Goal: Register for event/course

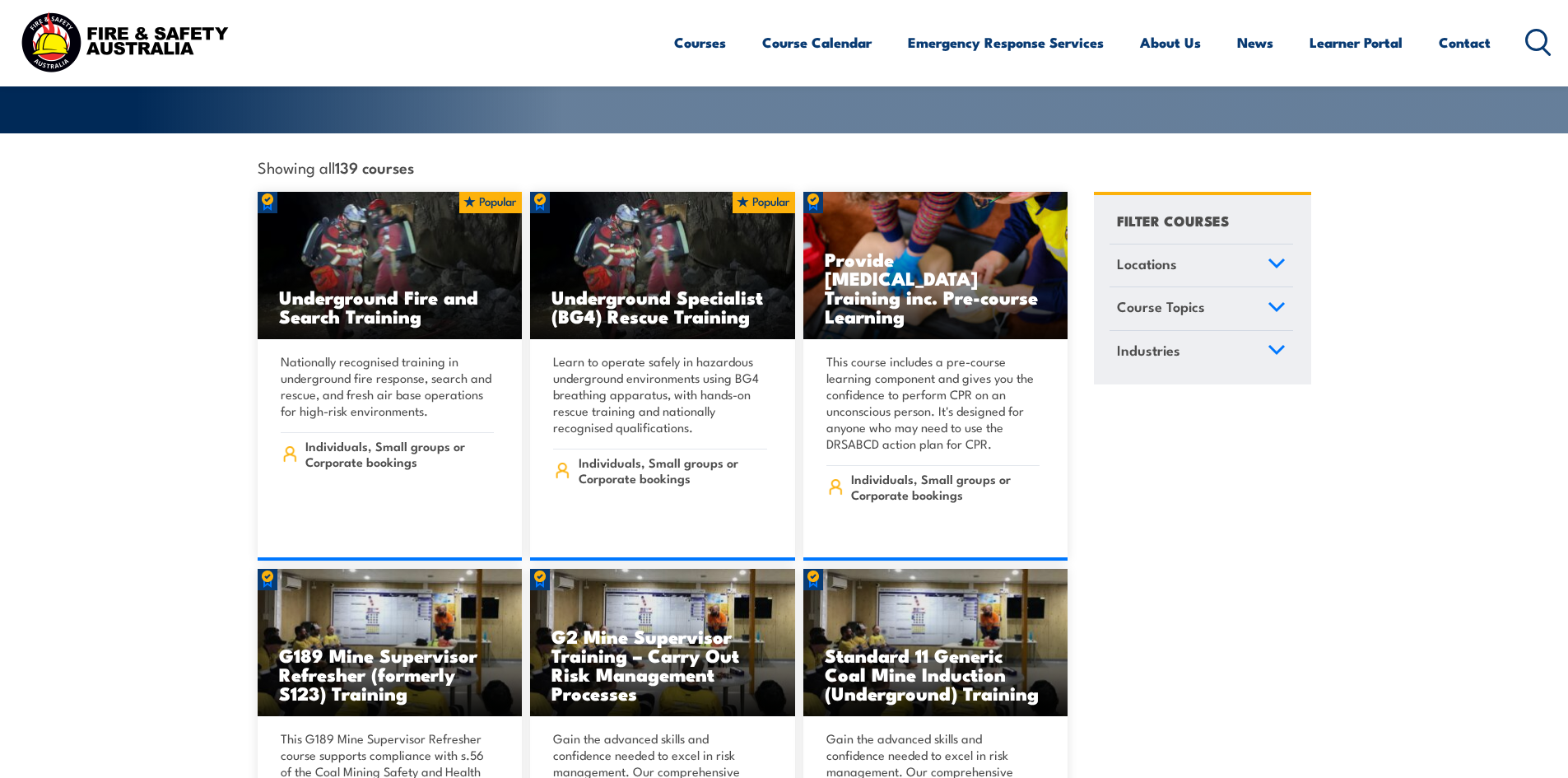
scroll to position [412, 0]
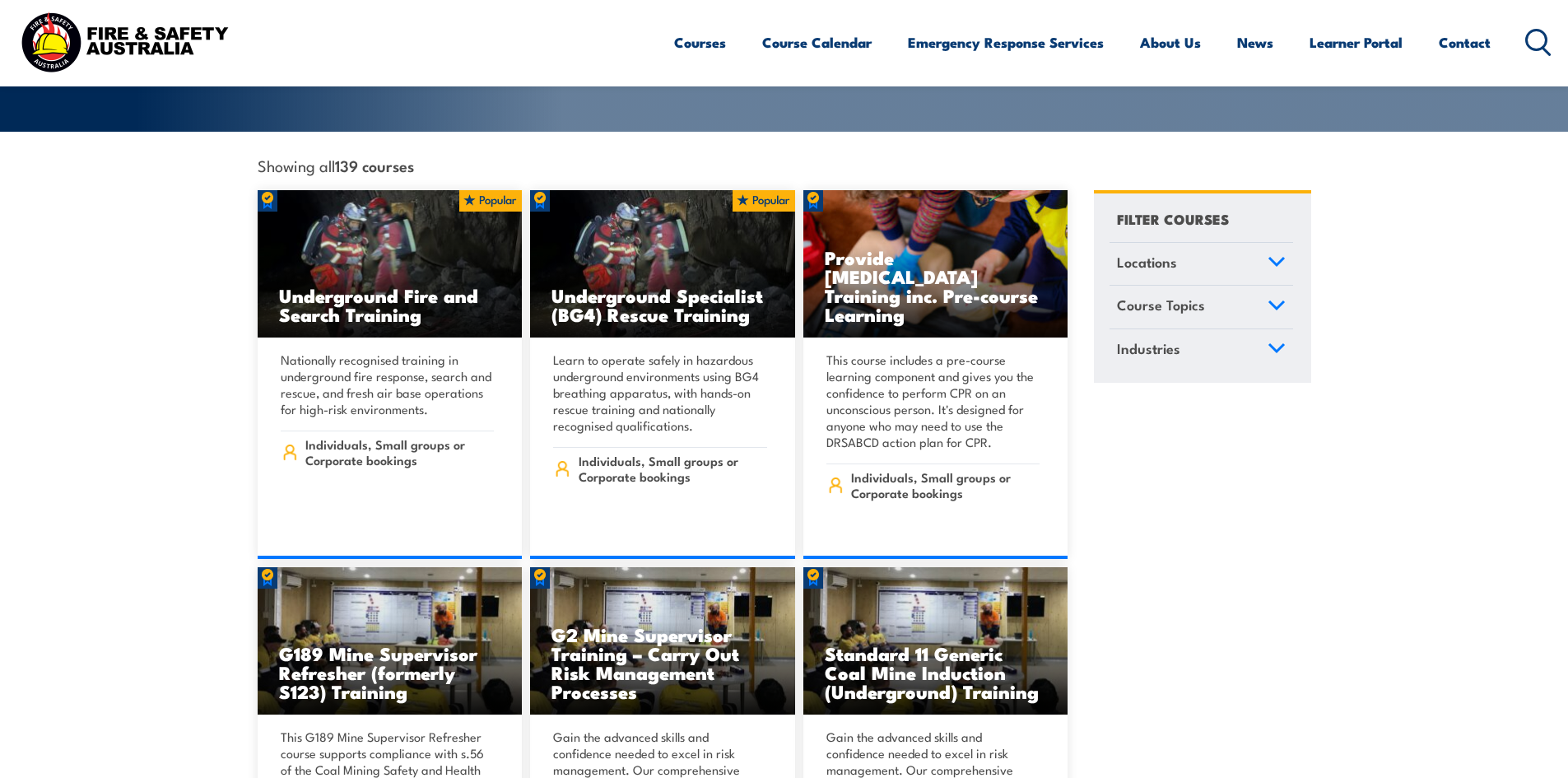
click at [1279, 286] on link "Course Topics" at bounding box center [1201, 307] width 184 height 43
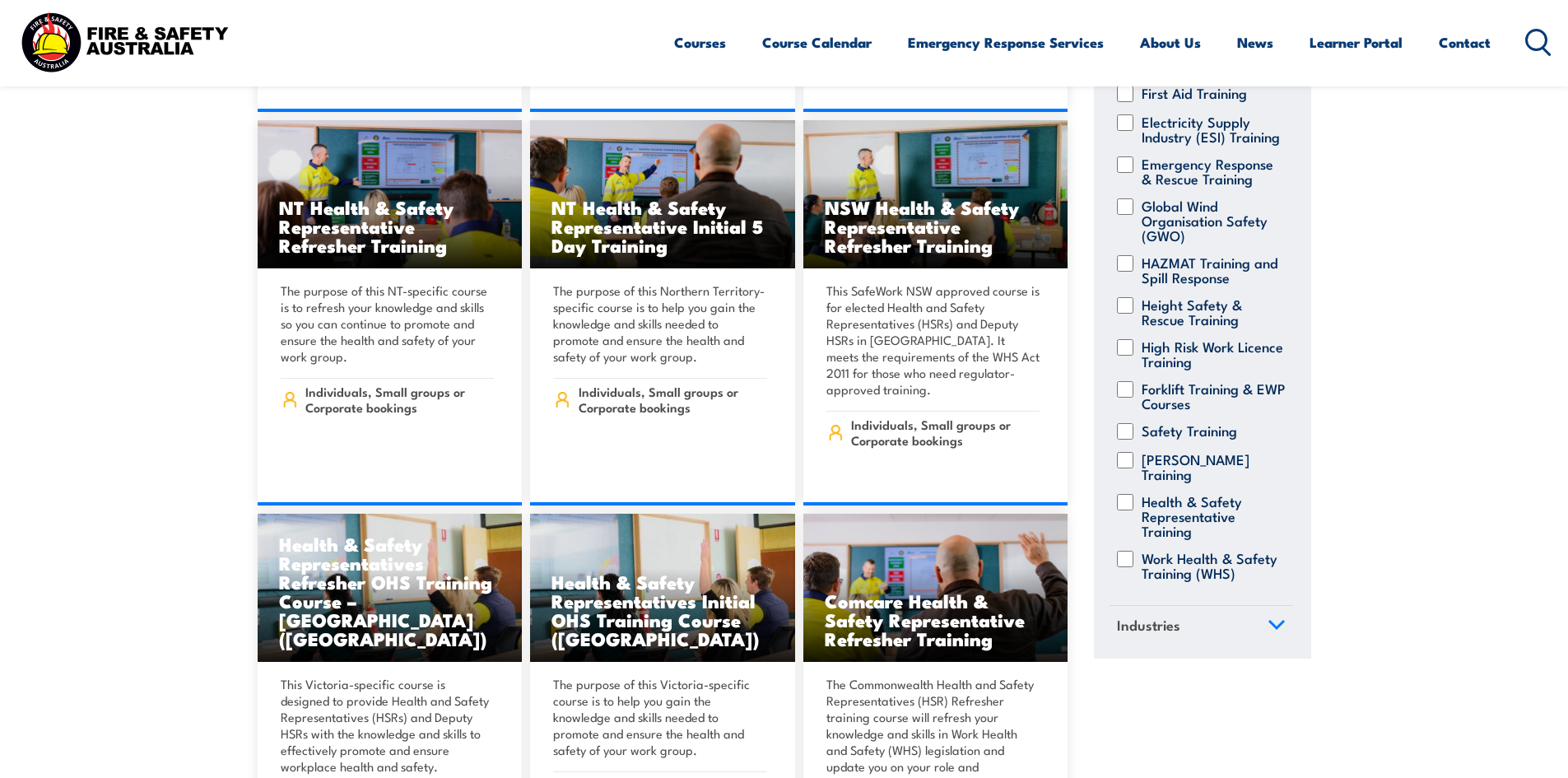
scroll to position [6994, 0]
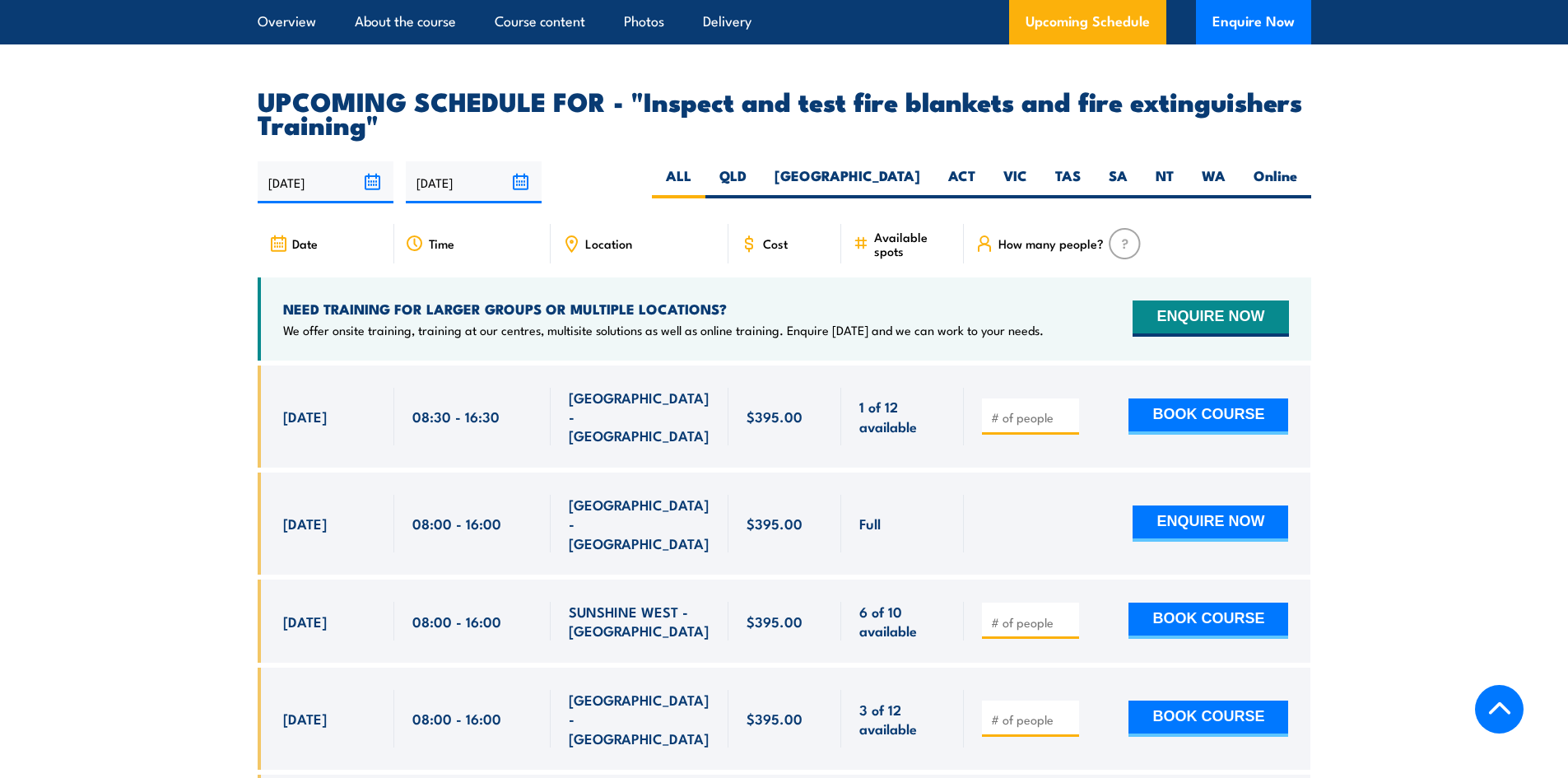
scroll to position [2962, 0]
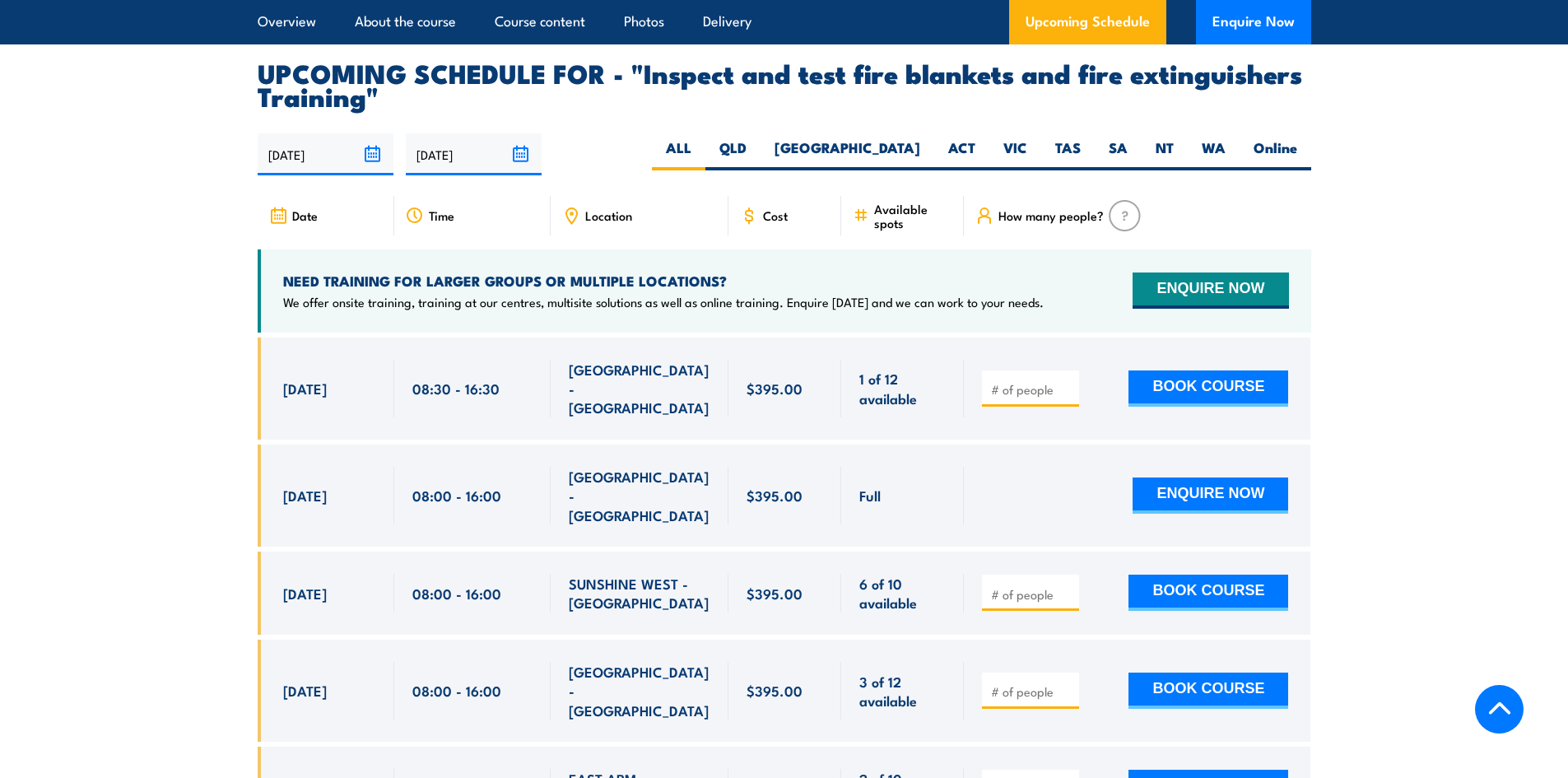
click at [566, 225] on icon at bounding box center [571, 215] width 18 height 18
click at [582, 236] on div "Location" at bounding box center [639, 215] width 178 height 39
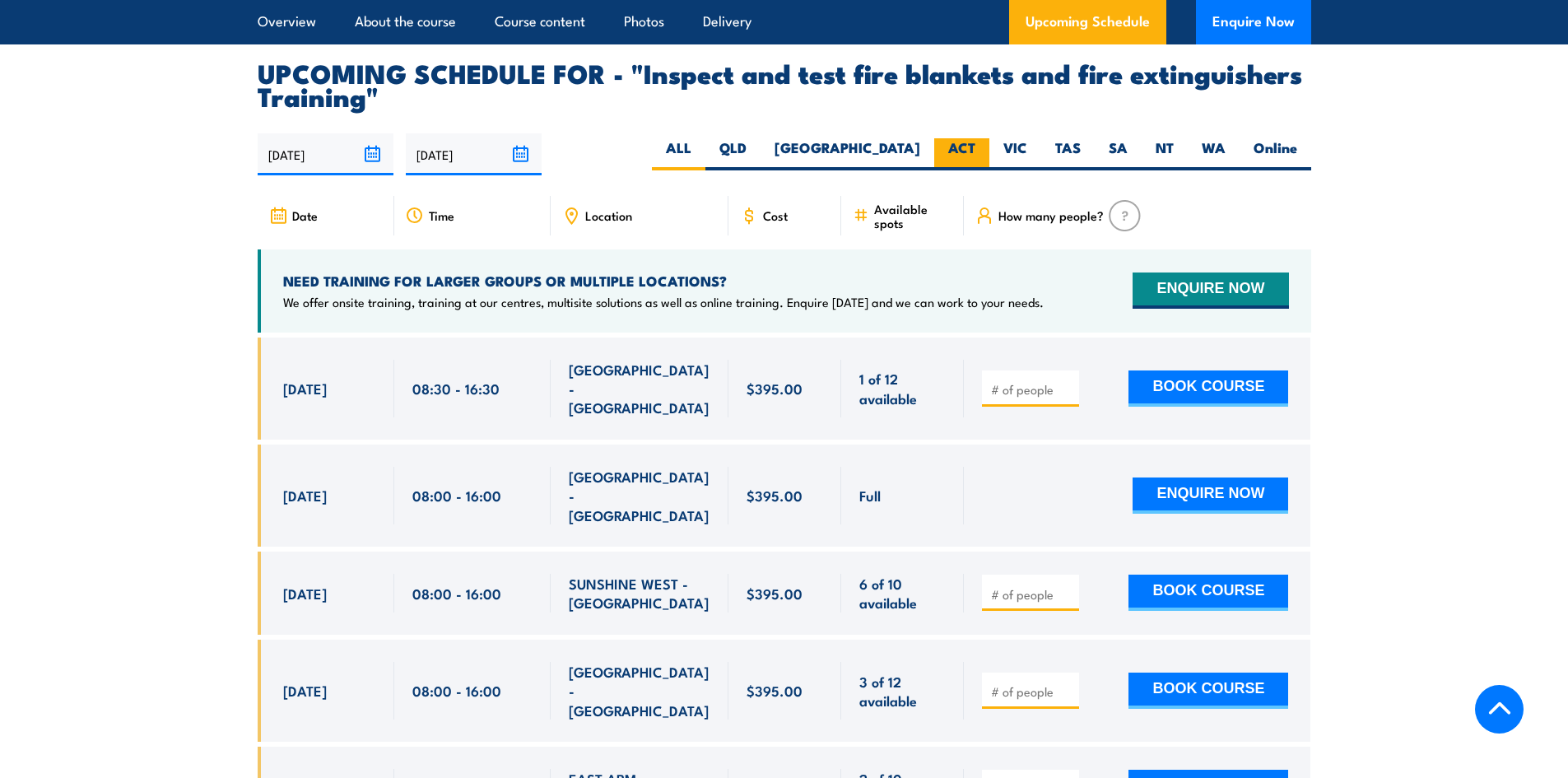
click at [934, 170] on label "ACT" at bounding box center [962, 154] width 55 height 32
click at [976, 149] on input "ACT" at bounding box center [980, 143] width 11 height 11
radio input "true"
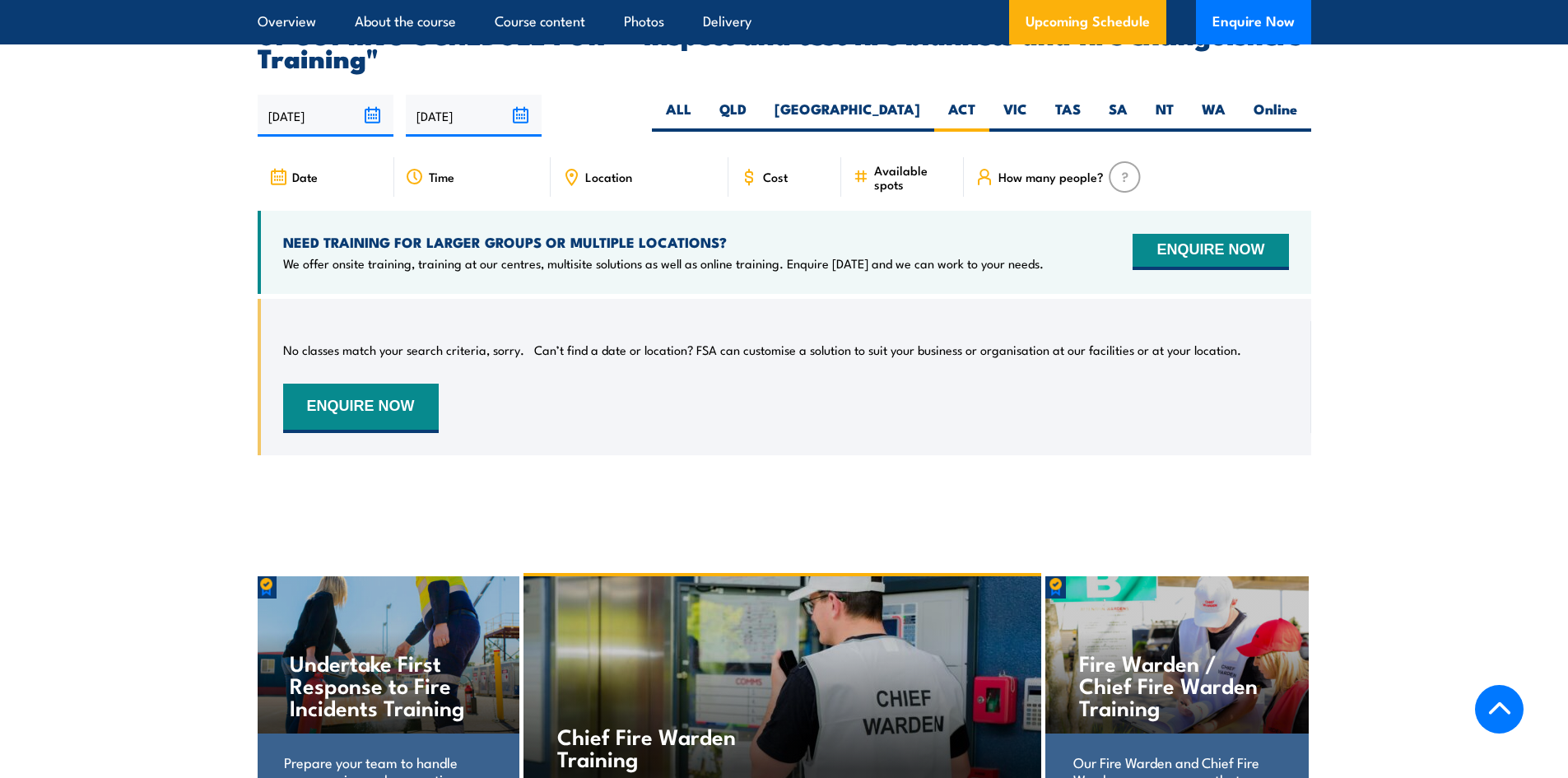
scroll to position [3056, 0]
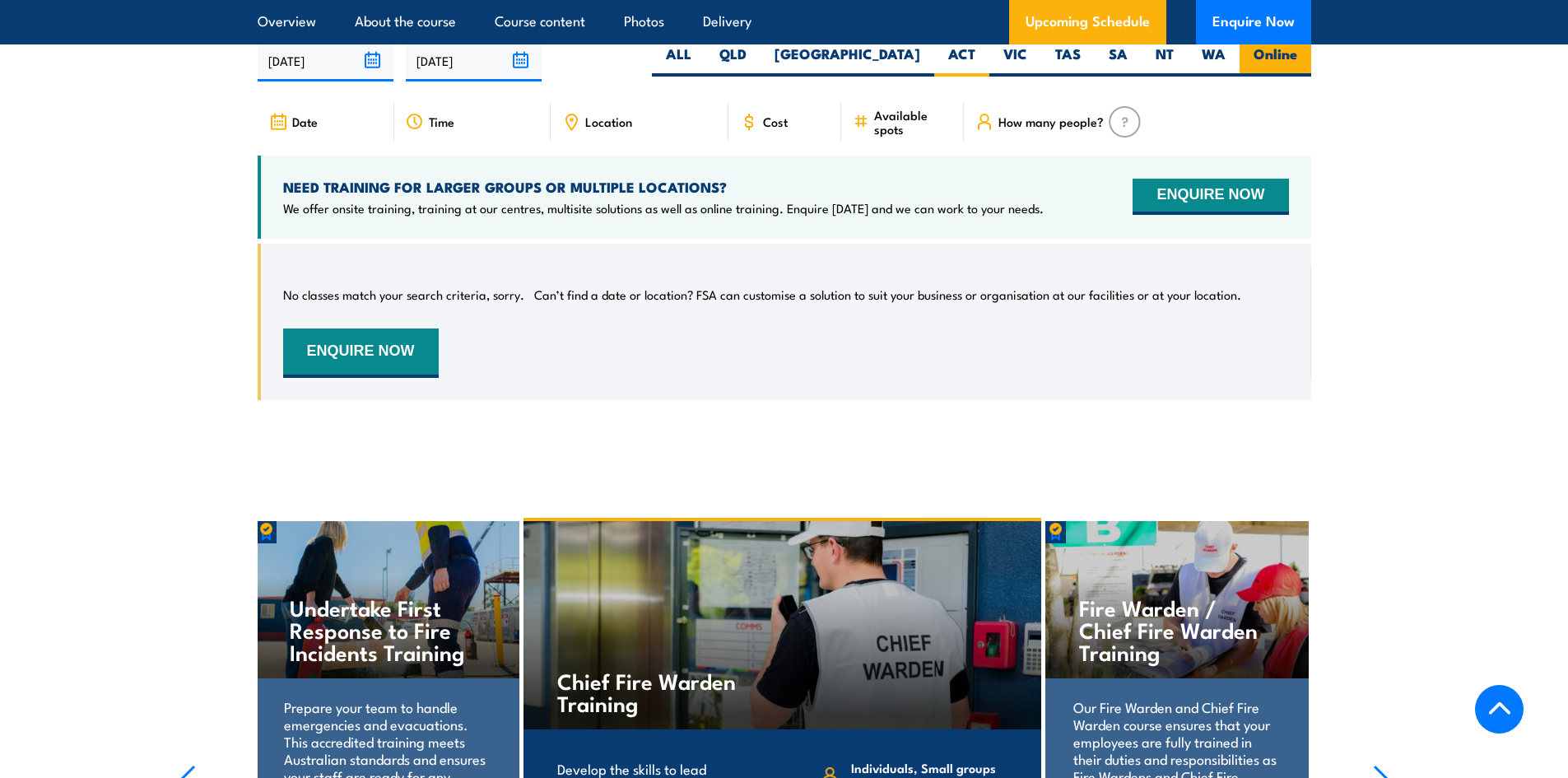
click at [1254, 77] on label "Online" at bounding box center [1274, 60] width 72 height 32
click at [1297, 55] on input "Online" at bounding box center [1302, 49] width 11 height 11
radio input "true"
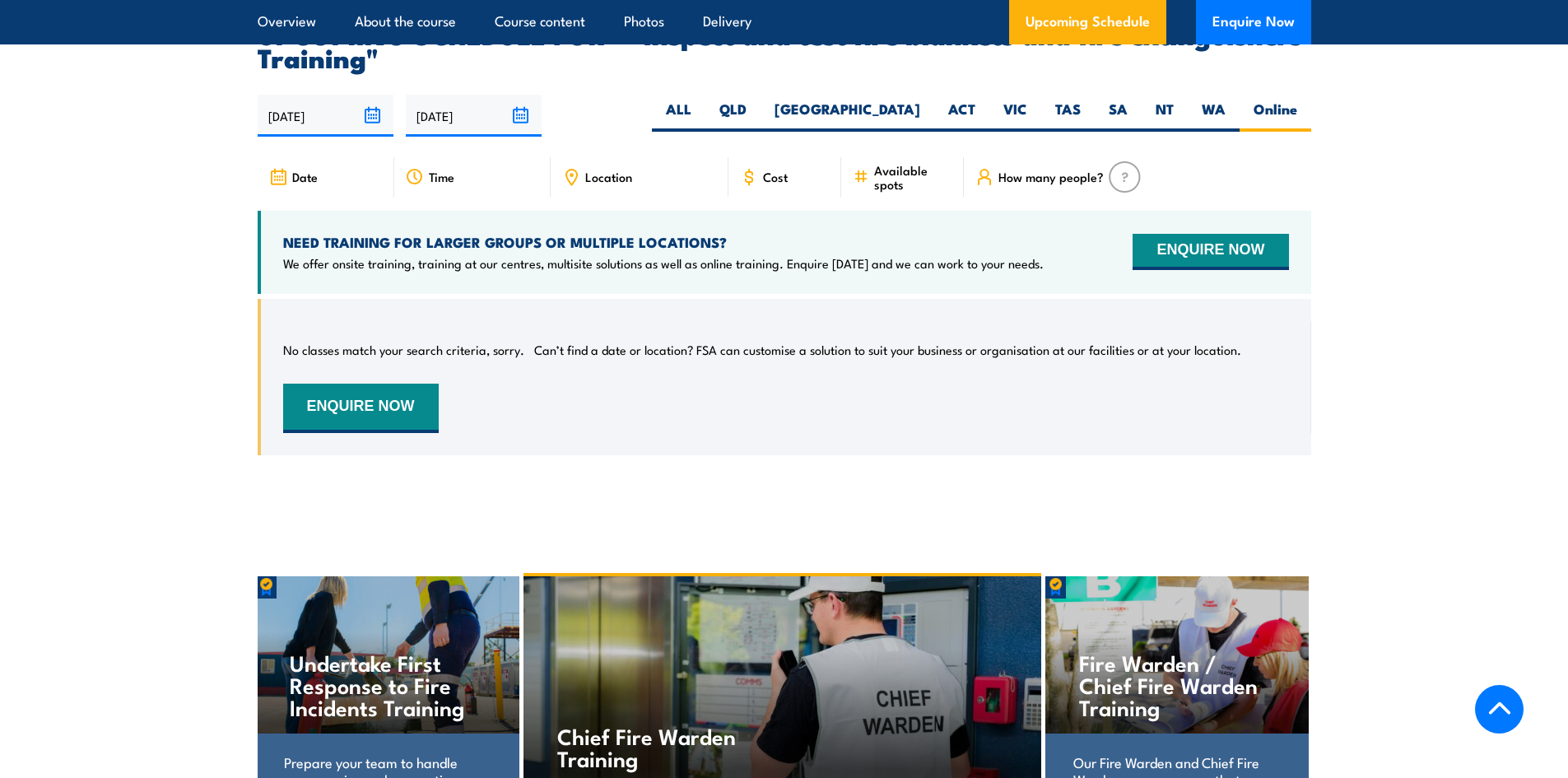
scroll to position [3056, 0]
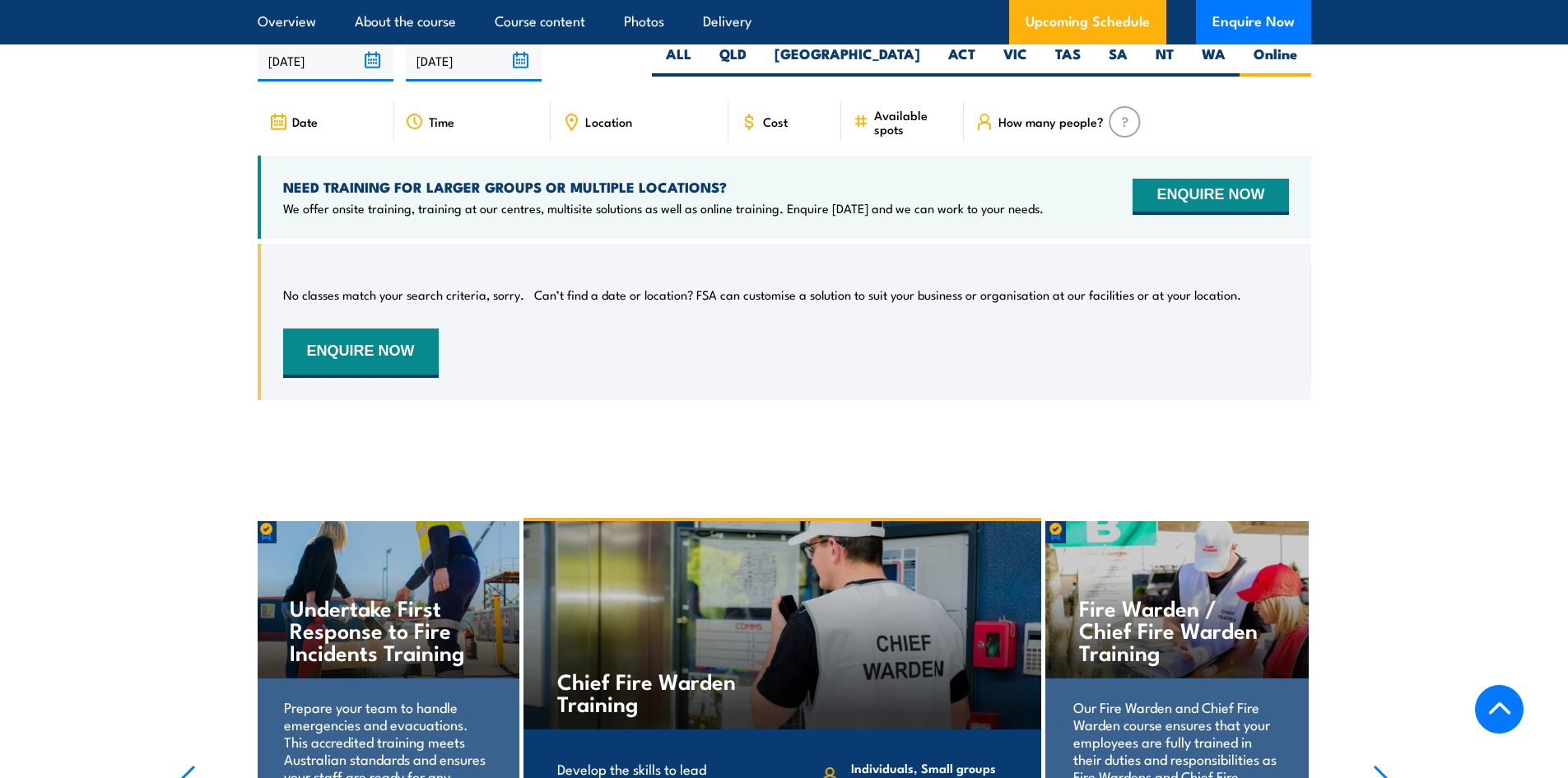
click at [881, 74] on div "26/08/2025 22/02/2026" at bounding box center [784, 60] width 1053 height 42
click at [899, 77] on label "[GEOGRAPHIC_DATA]" at bounding box center [847, 60] width 174 height 32
click at [920, 55] on input "[GEOGRAPHIC_DATA]" at bounding box center [924, 49] width 11 height 11
radio input "true"
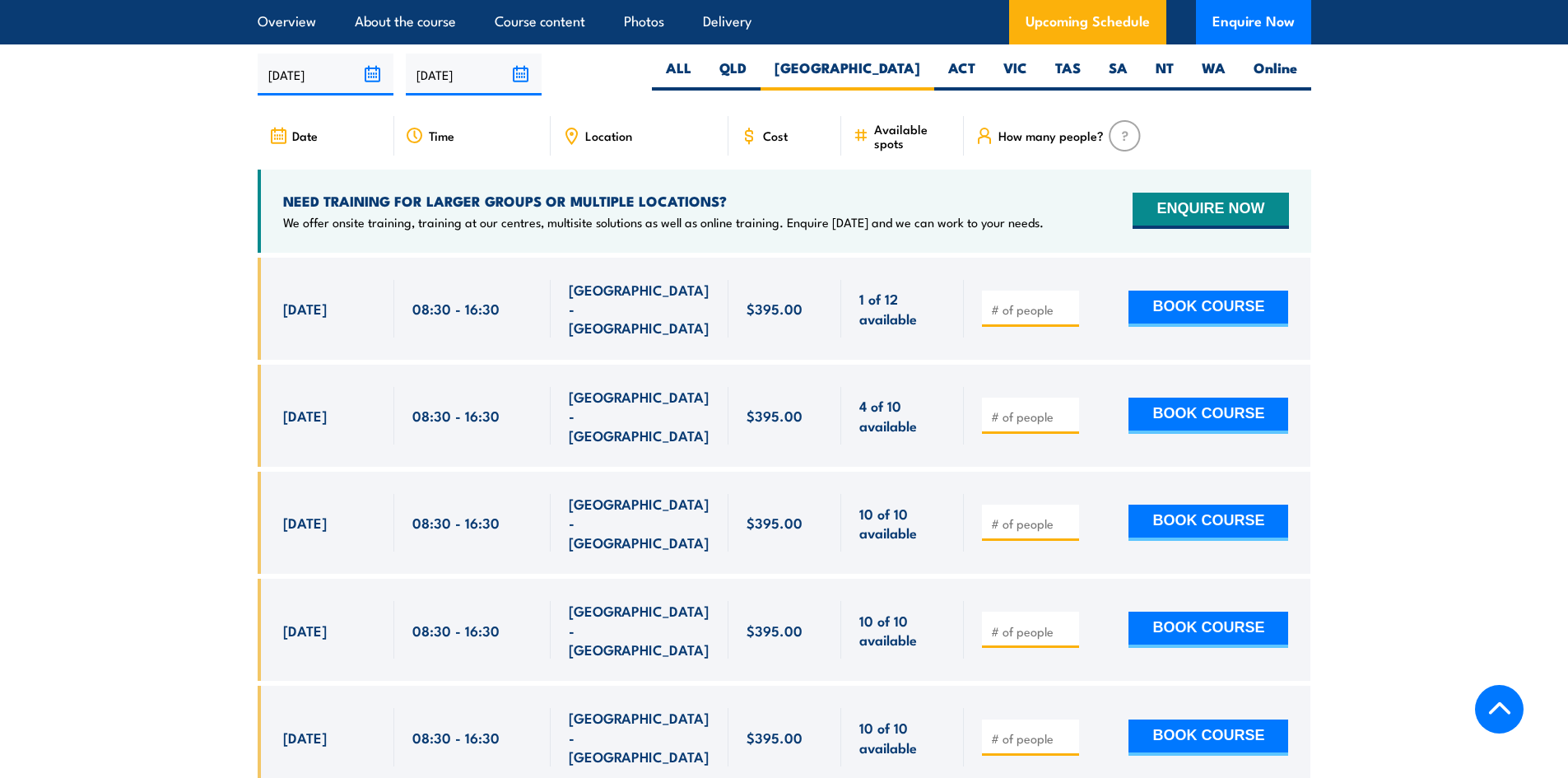
scroll to position [3056, 0]
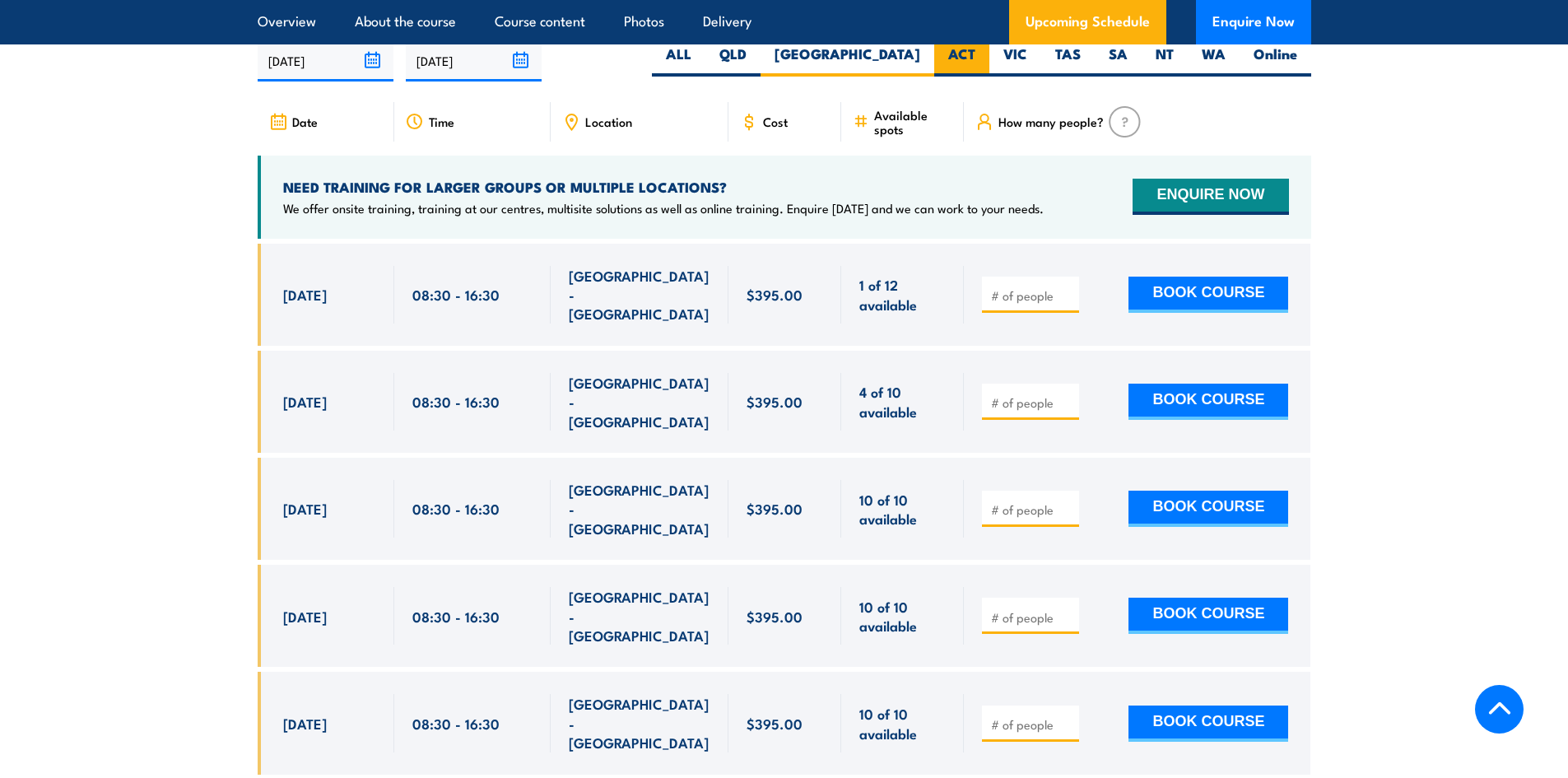
click at [945, 77] on label "ACT" at bounding box center [962, 60] width 55 height 32
click at [976, 55] on input "ACT" at bounding box center [980, 49] width 11 height 11
radio input "true"
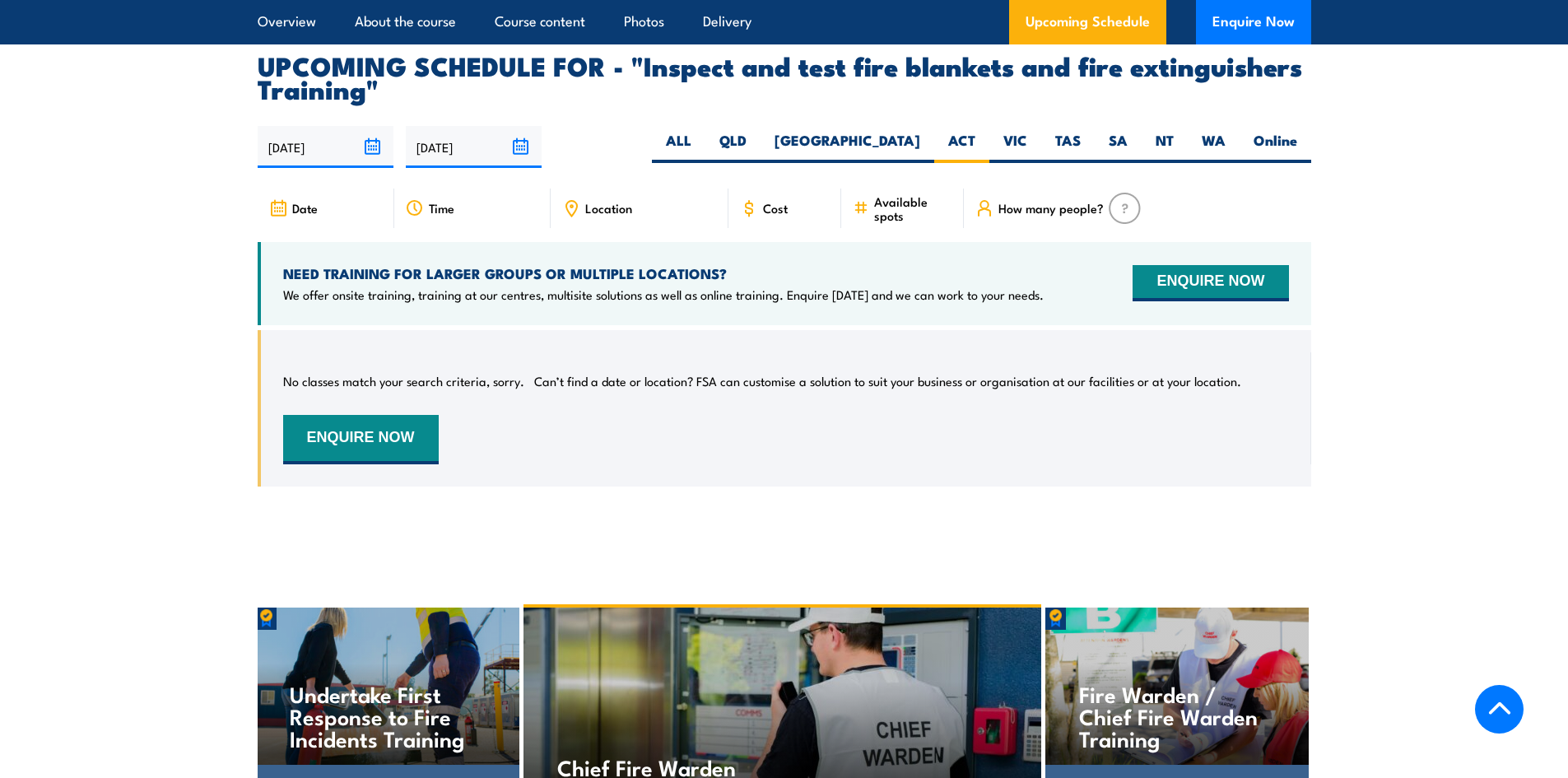
scroll to position [3056, 0]
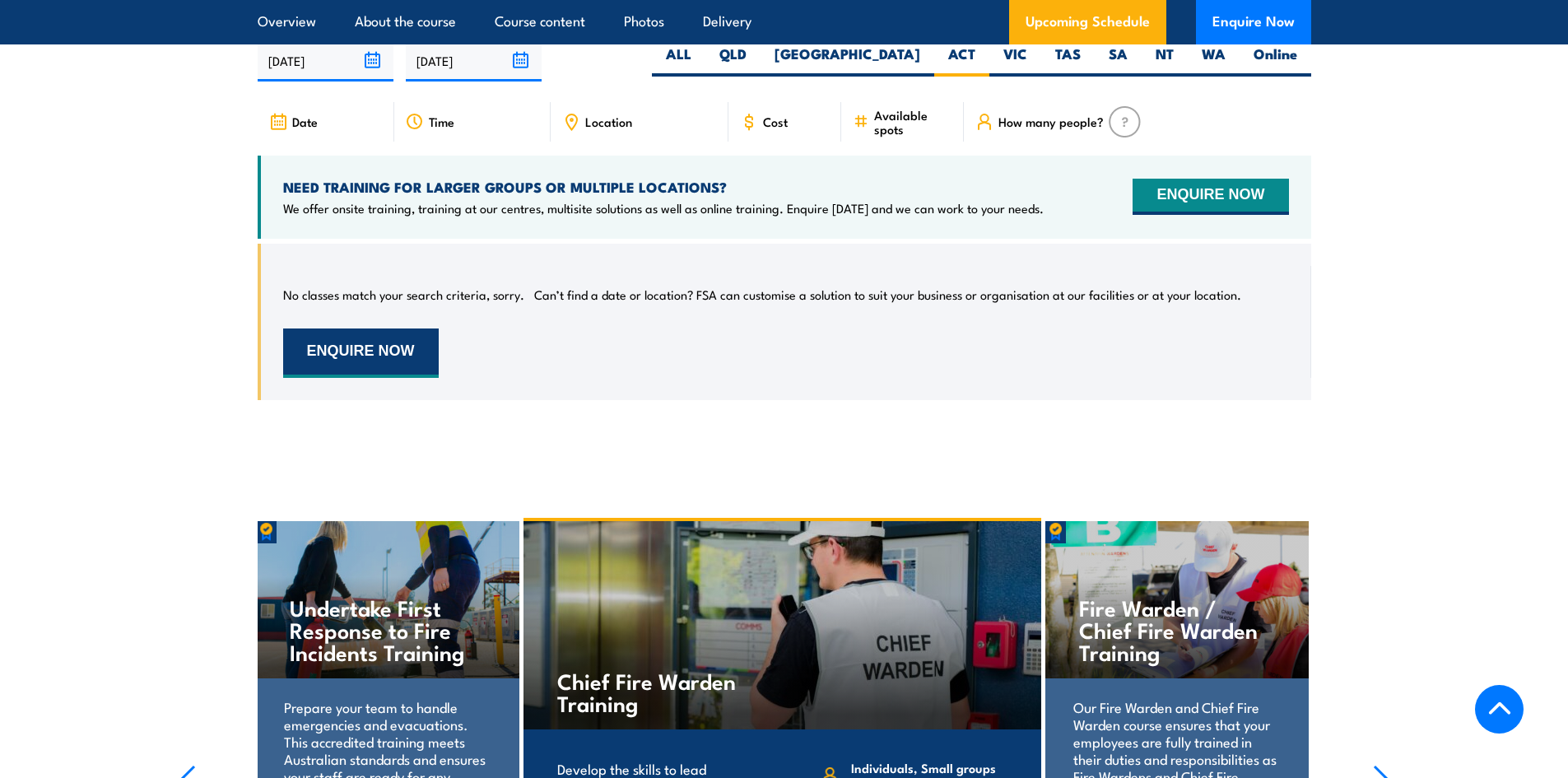
click at [324, 377] on button "ENQUIRE NOW" at bounding box center [361, 353] width 155 height 49
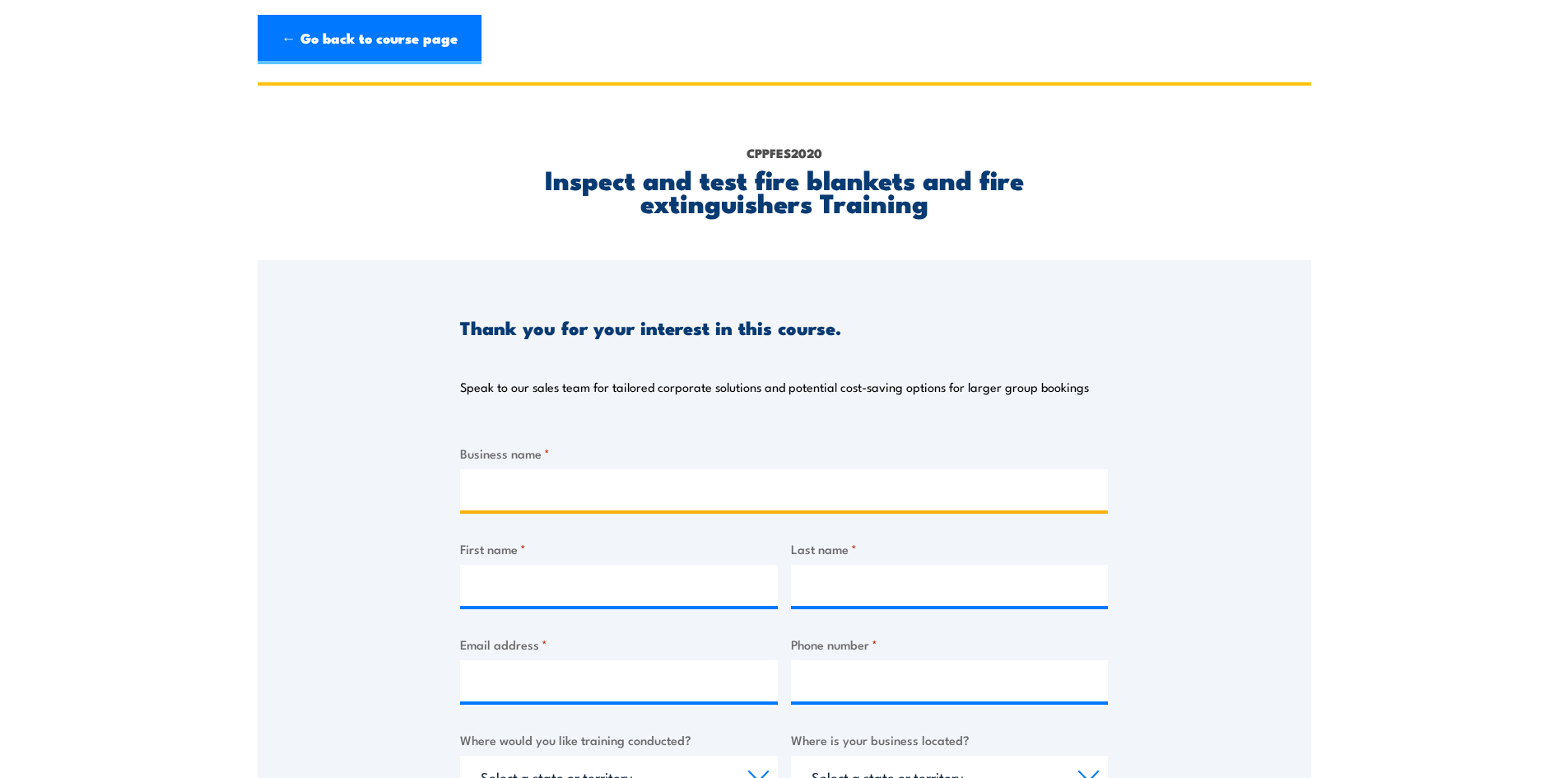
click at [528, 504] on input "Business name *" at bounding box center [783, 489] width 647 height 41
type input "D Group PTY LTD"
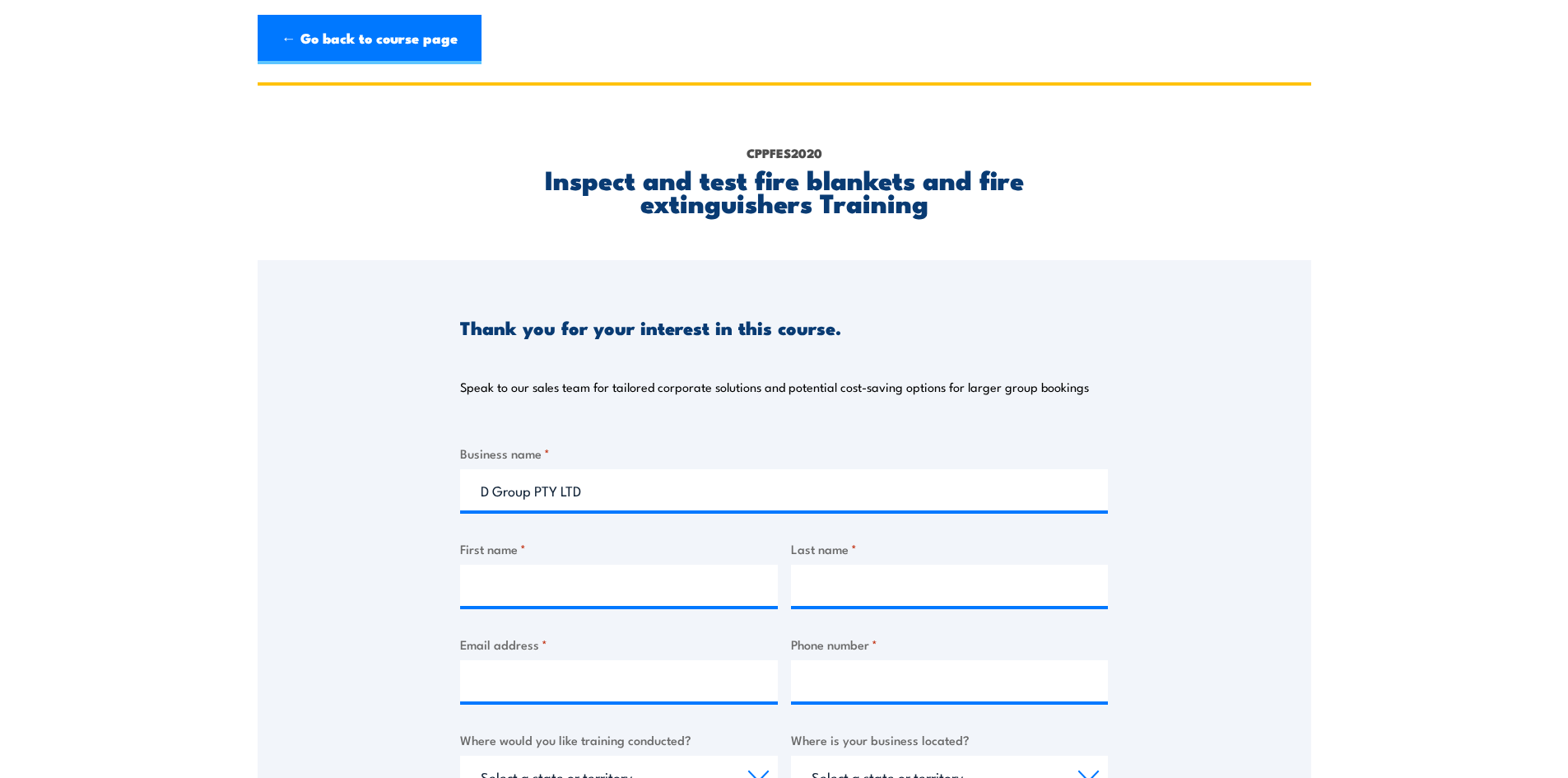
select select "ACT"
click at [552, 588] on input "First name *" at bounding box center [618, 585] width 317 height 41
type input "Lillee"
click at [838, 599] on input "Last name *" at bounding box center [949, 585] width 317 height 41
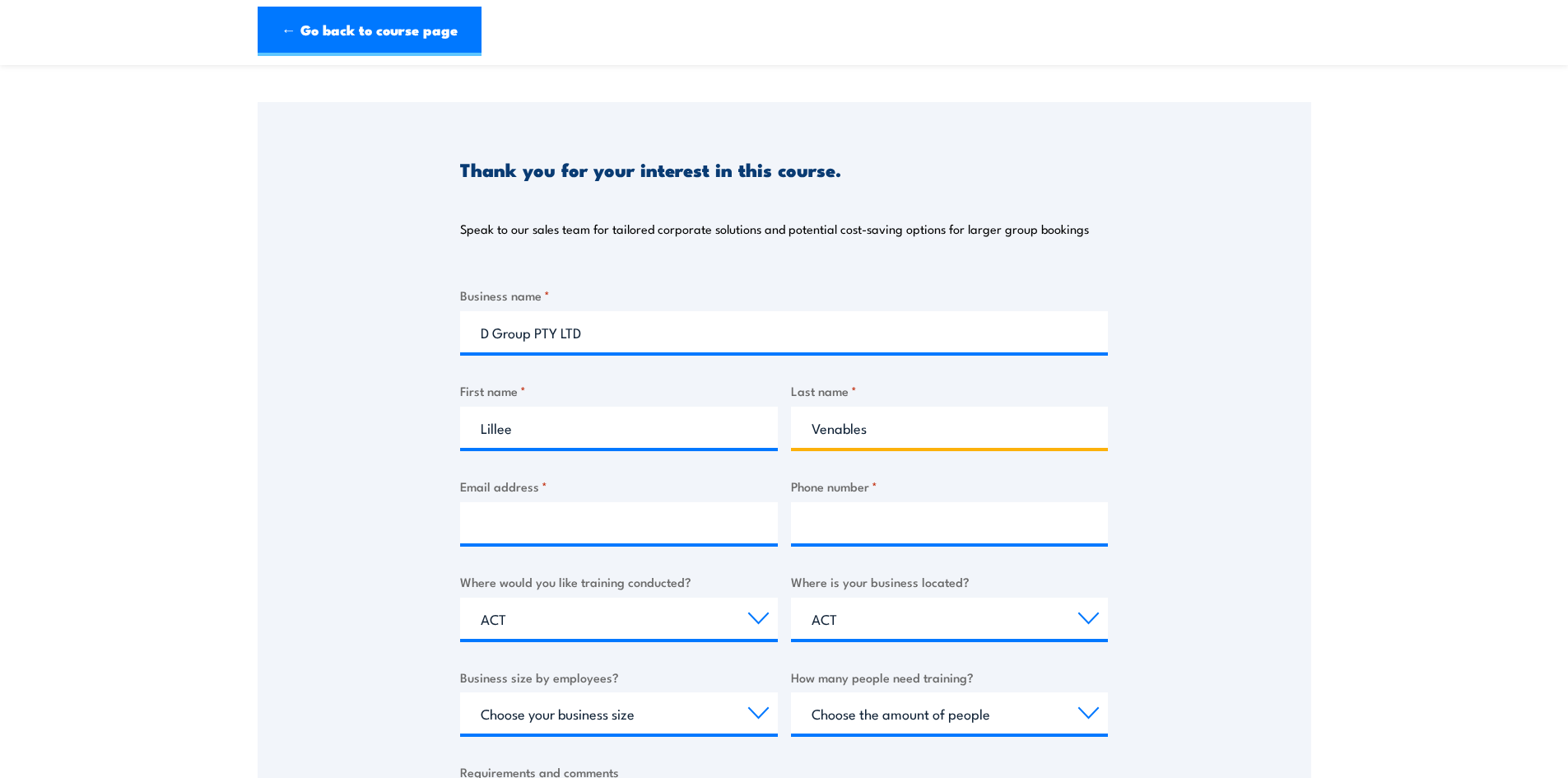
scroll to position [165, 0]
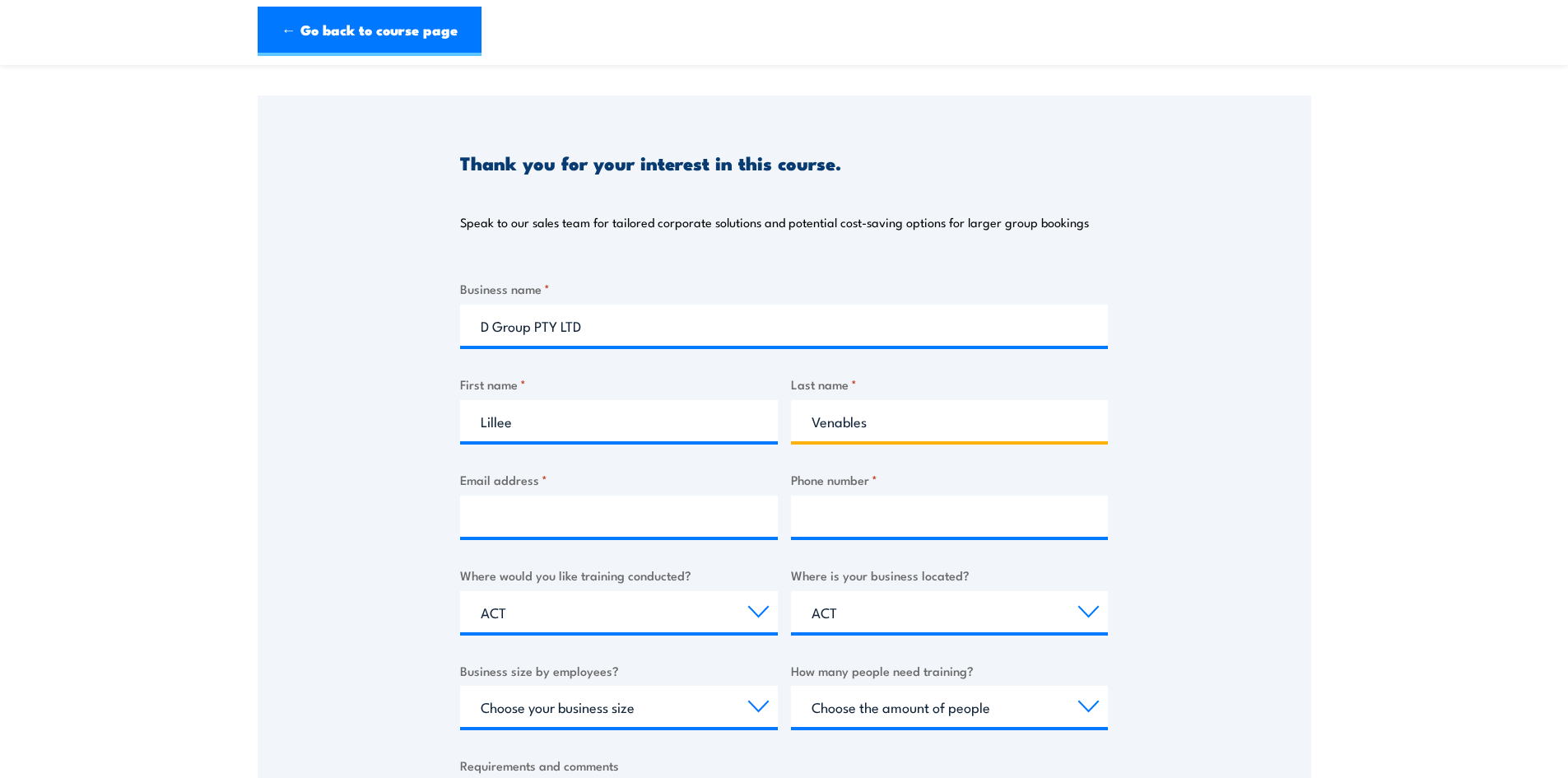
type input "Venables"
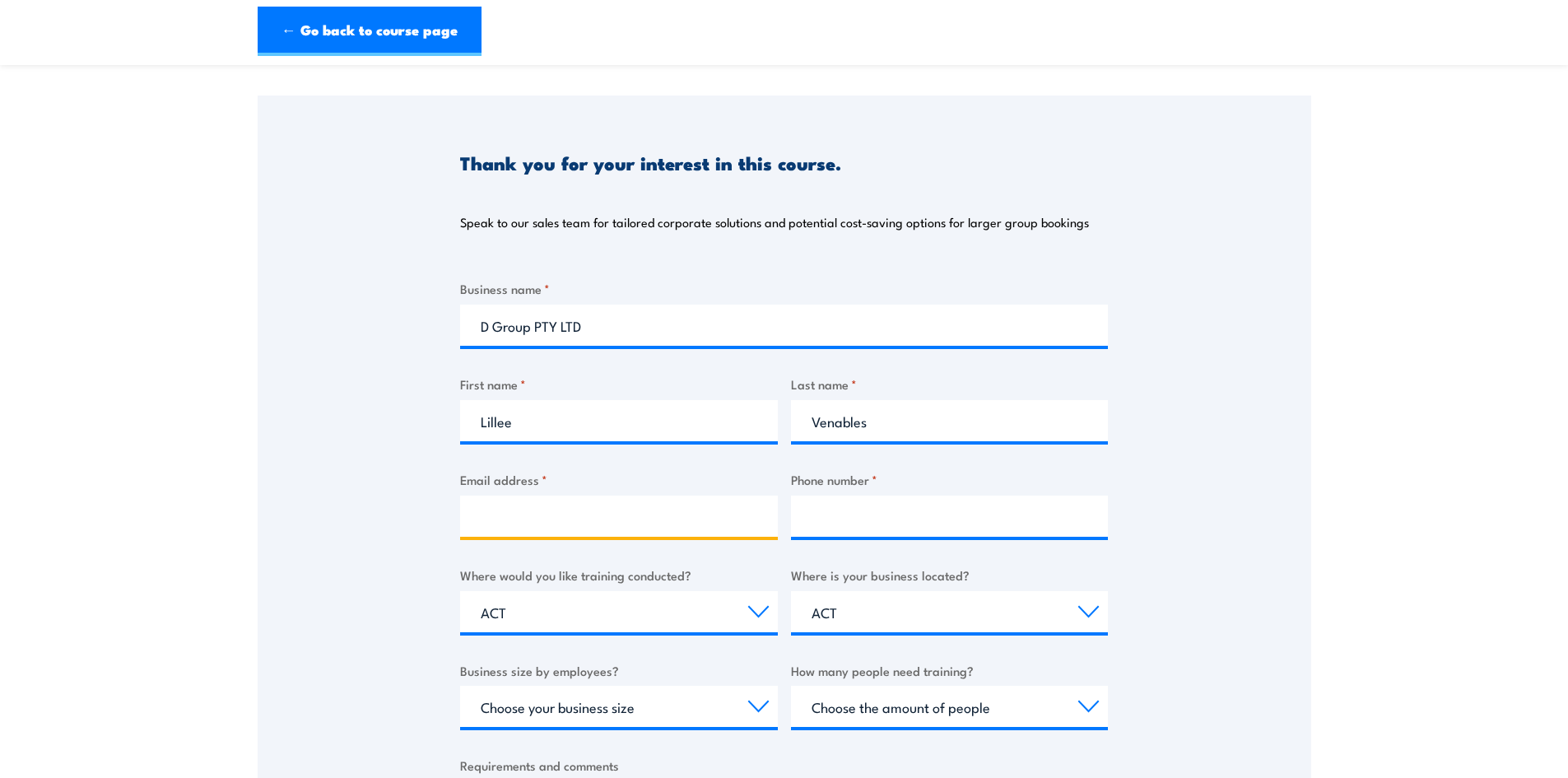
click at [733, 509] on input "Email address *" at bounding box center [618, 516] width 317 height 41
type input "[EMAIL_ADDRESS][DOMAIN_NAME]"
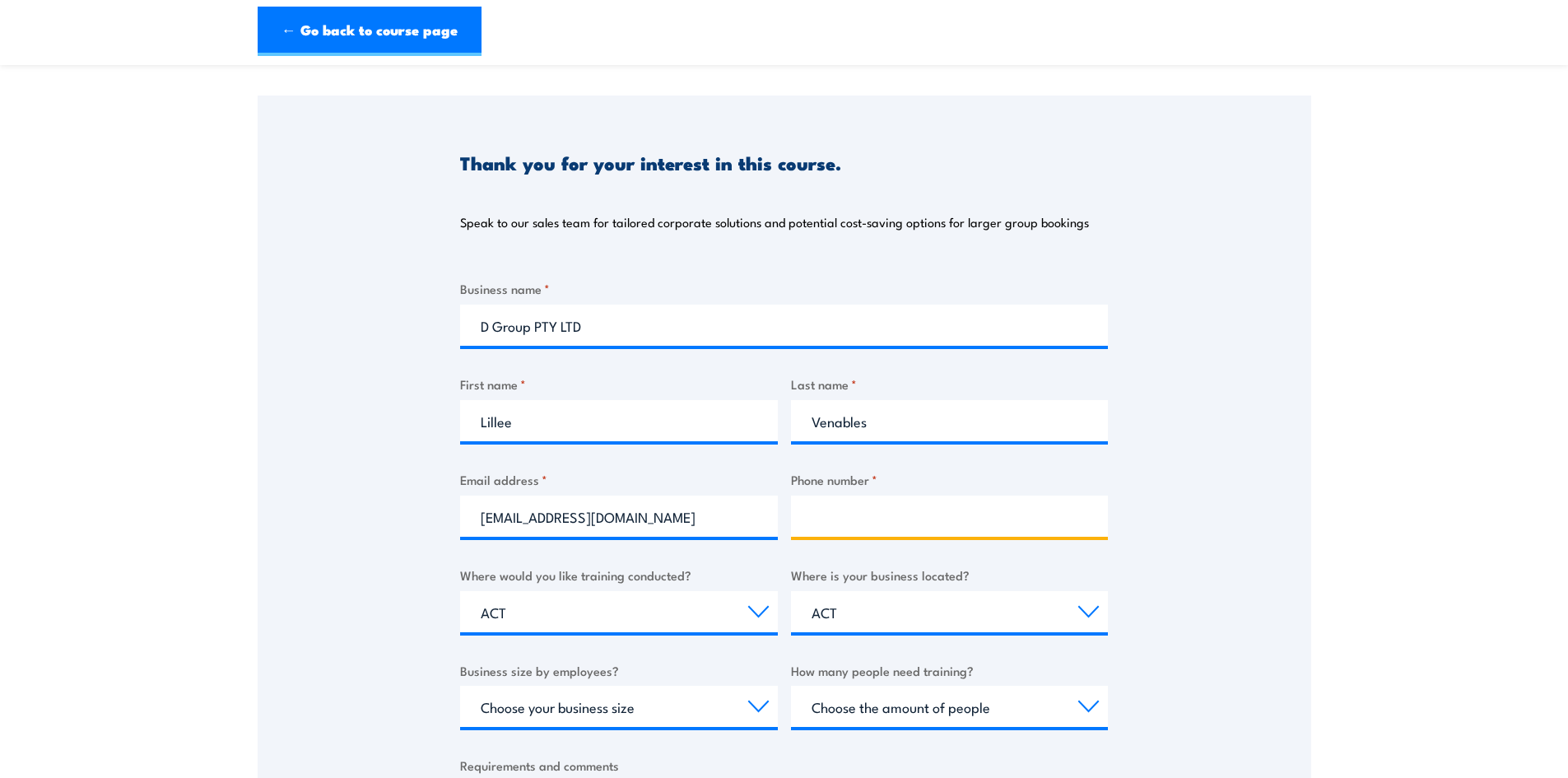
click at [866, 509] on input "Phone number *" at bounding box center [949, 516] width 317 height 41
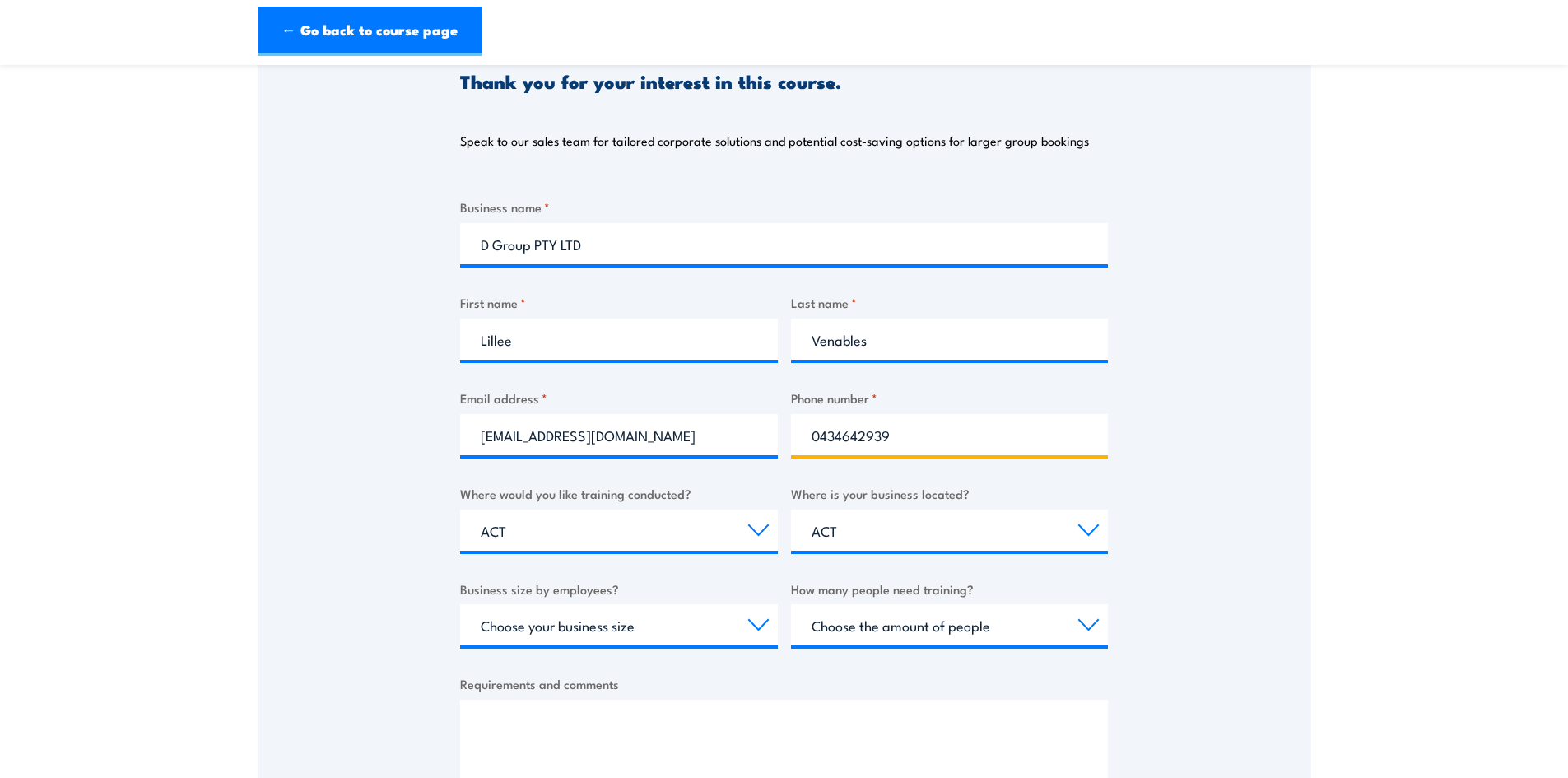
scroll to position [247, 0]
type input "0434642939"
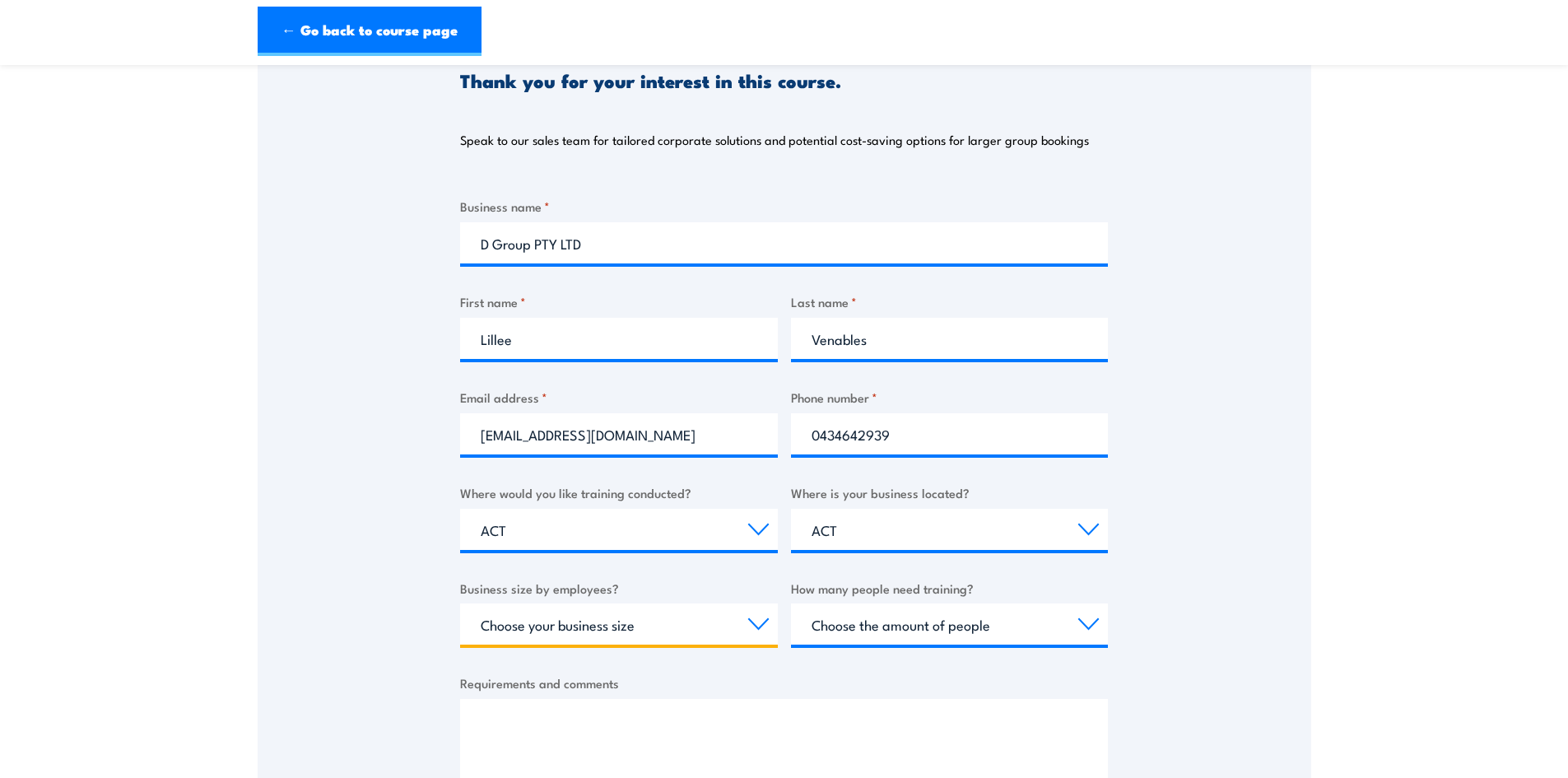
click at [730, 634] on select "Choose your business size 1 to 19 20 to 199 200+" at bounding box center [618, 624] width 317 height 41
select select "20 to 199"
click at [460, 603] on select "Choose your business size 1 to 19 20 to 199 200+" at bounding box center [618, 624] width 317 height 41
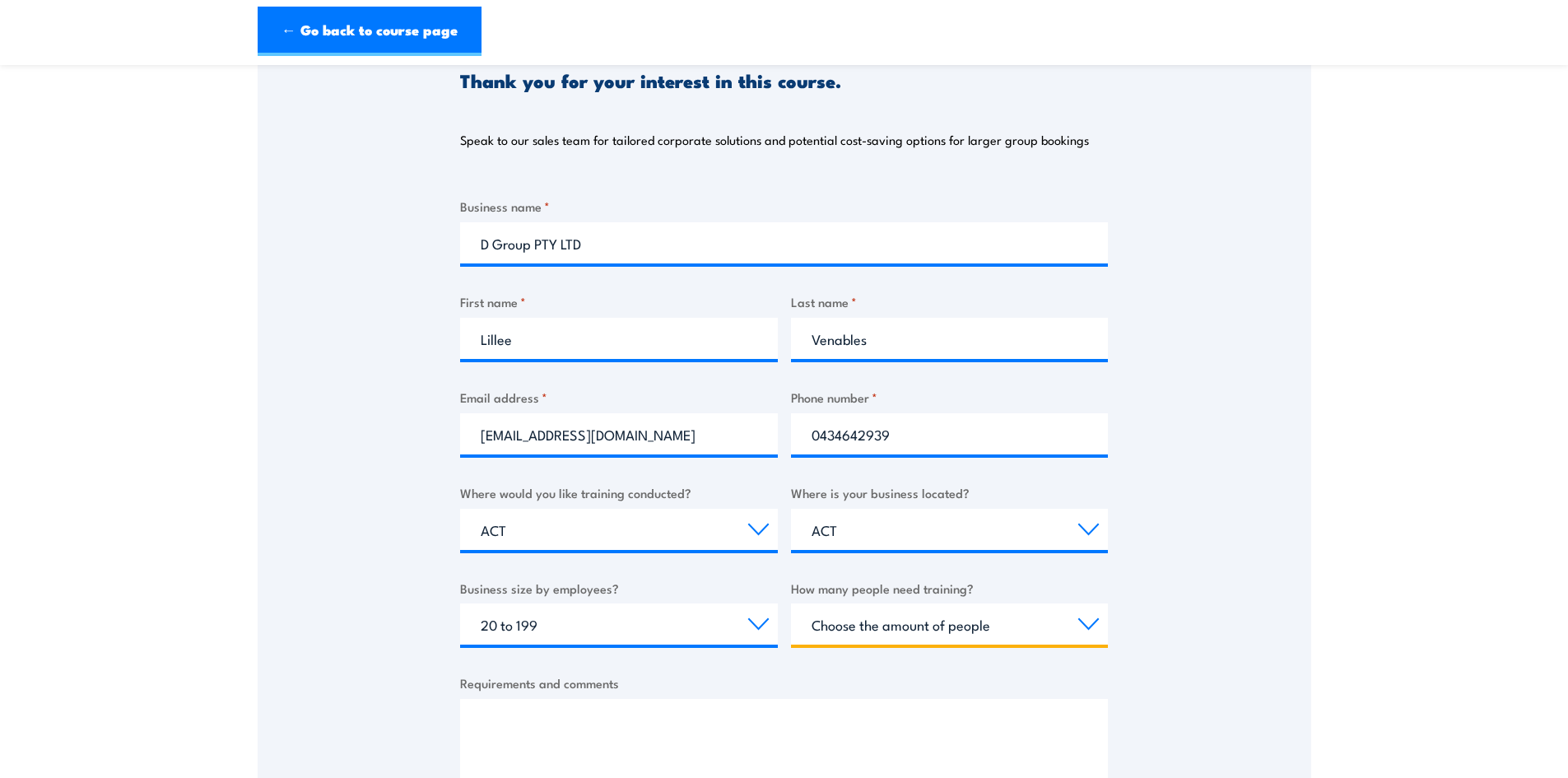
click at [859, 630] on select "Choose the amount of people 1 to 4 5 to 19 20+" at bounding box center [949, 624] width 317 height 41
select select "1 to 4"
click at [791, 603] on select "Choose the amount of people 1 to 4 5 to 19 20+" at bounding box center [949, 624] width 317 height 41
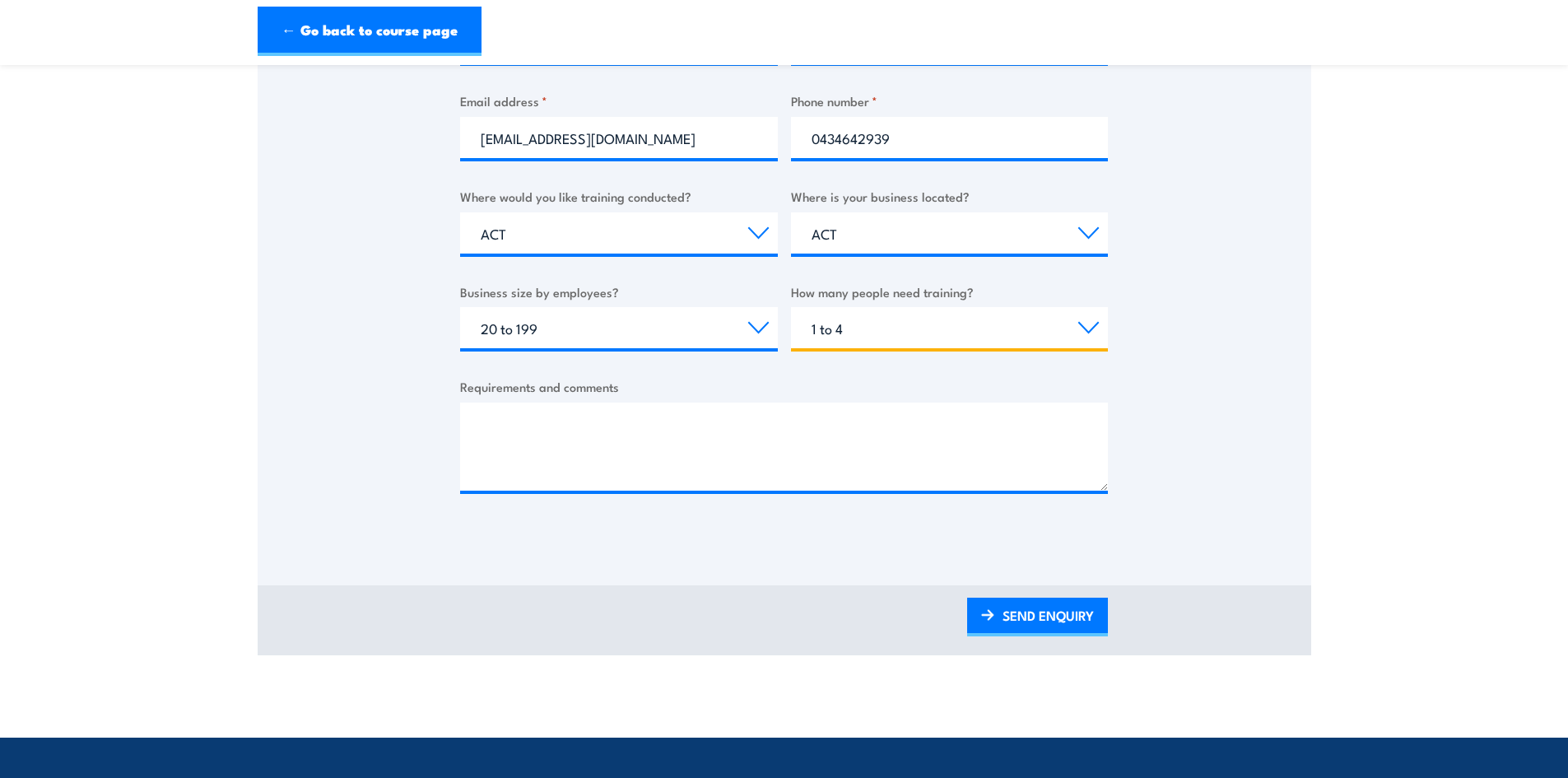
scroll to position [576, 0]
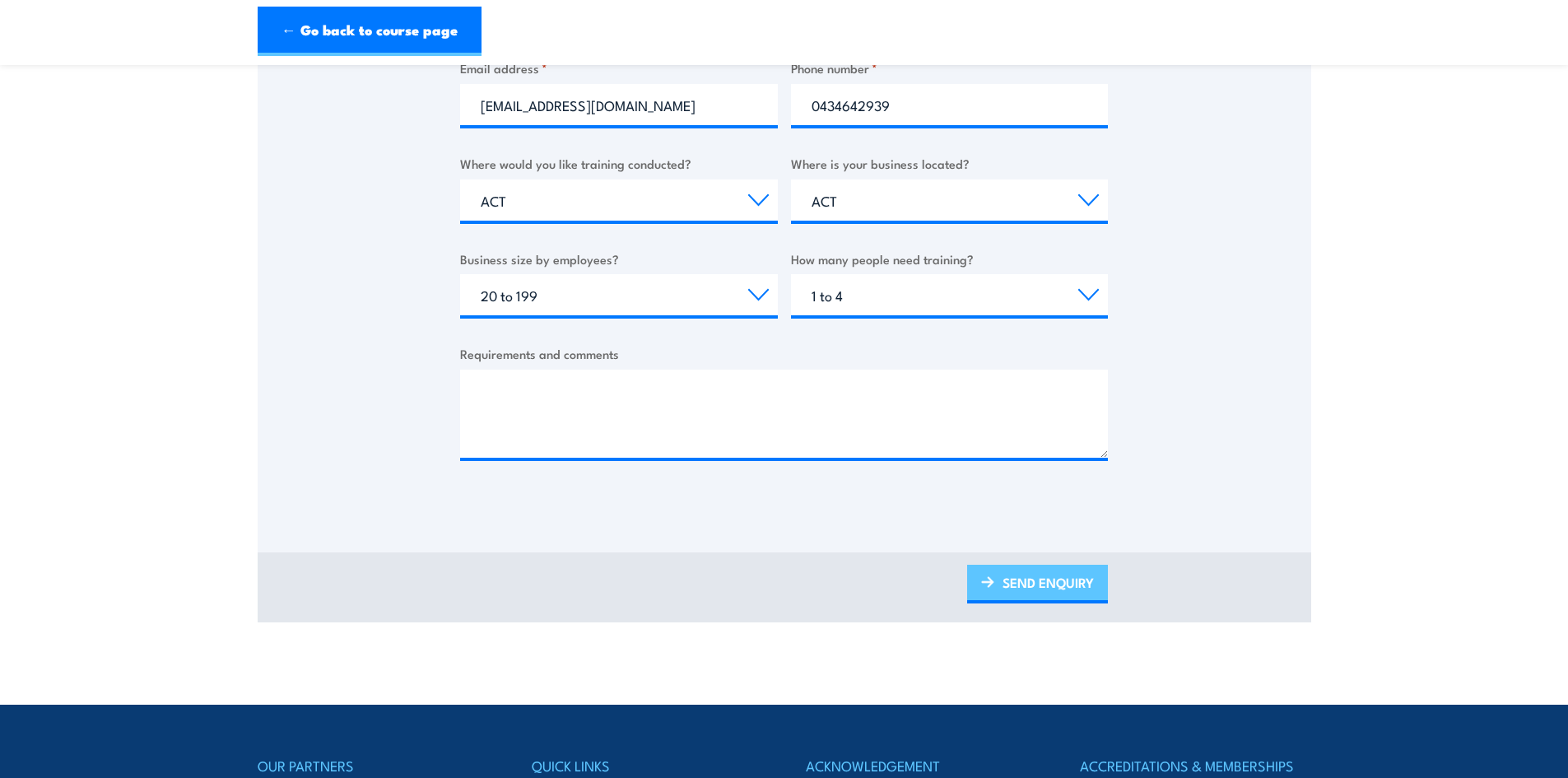
click at [1004, 566] on link "SEND ENQUIRY" at bounding box center [1036, 584] width 140 height 38
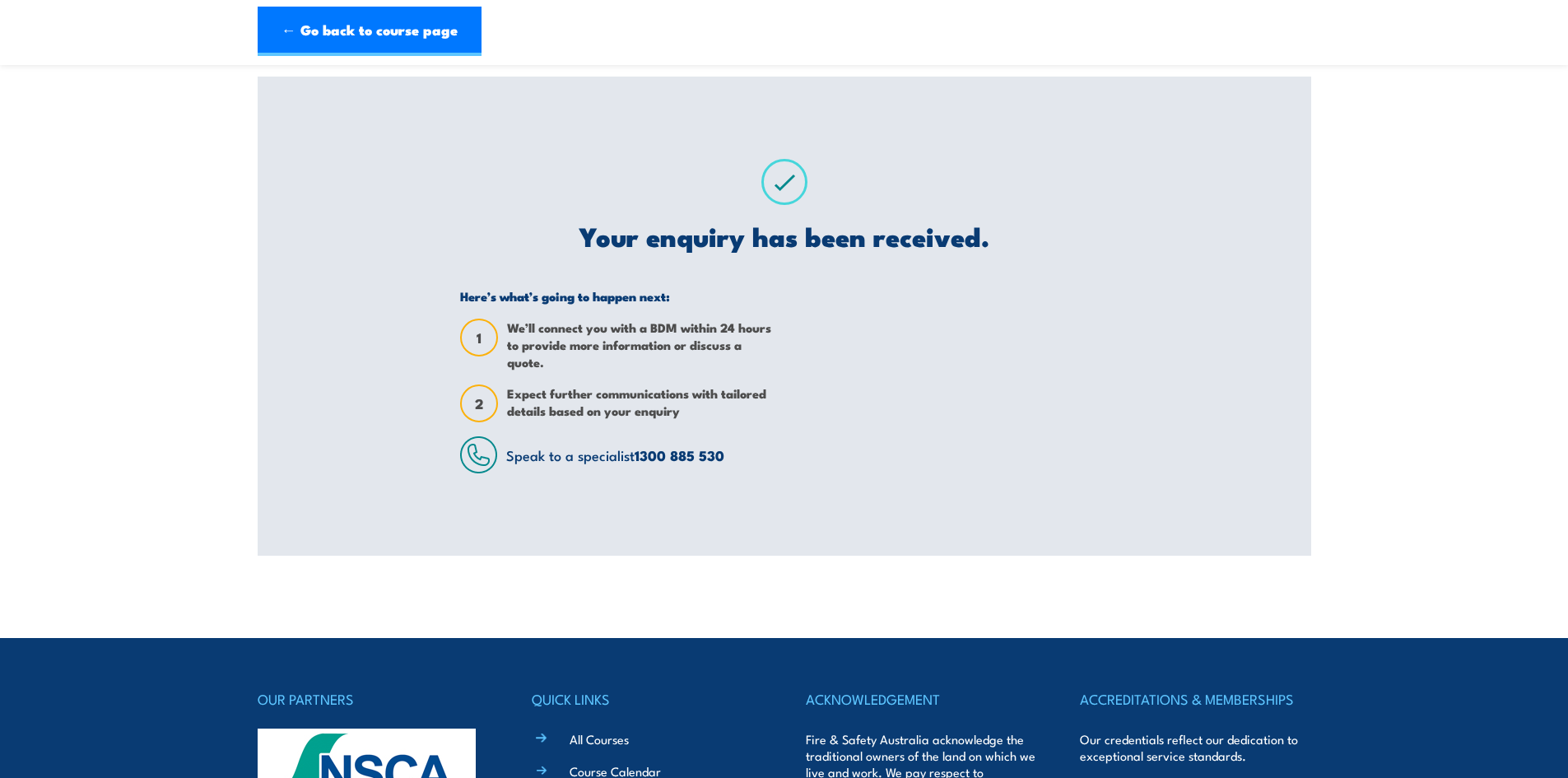
scroll to position [0, 0]
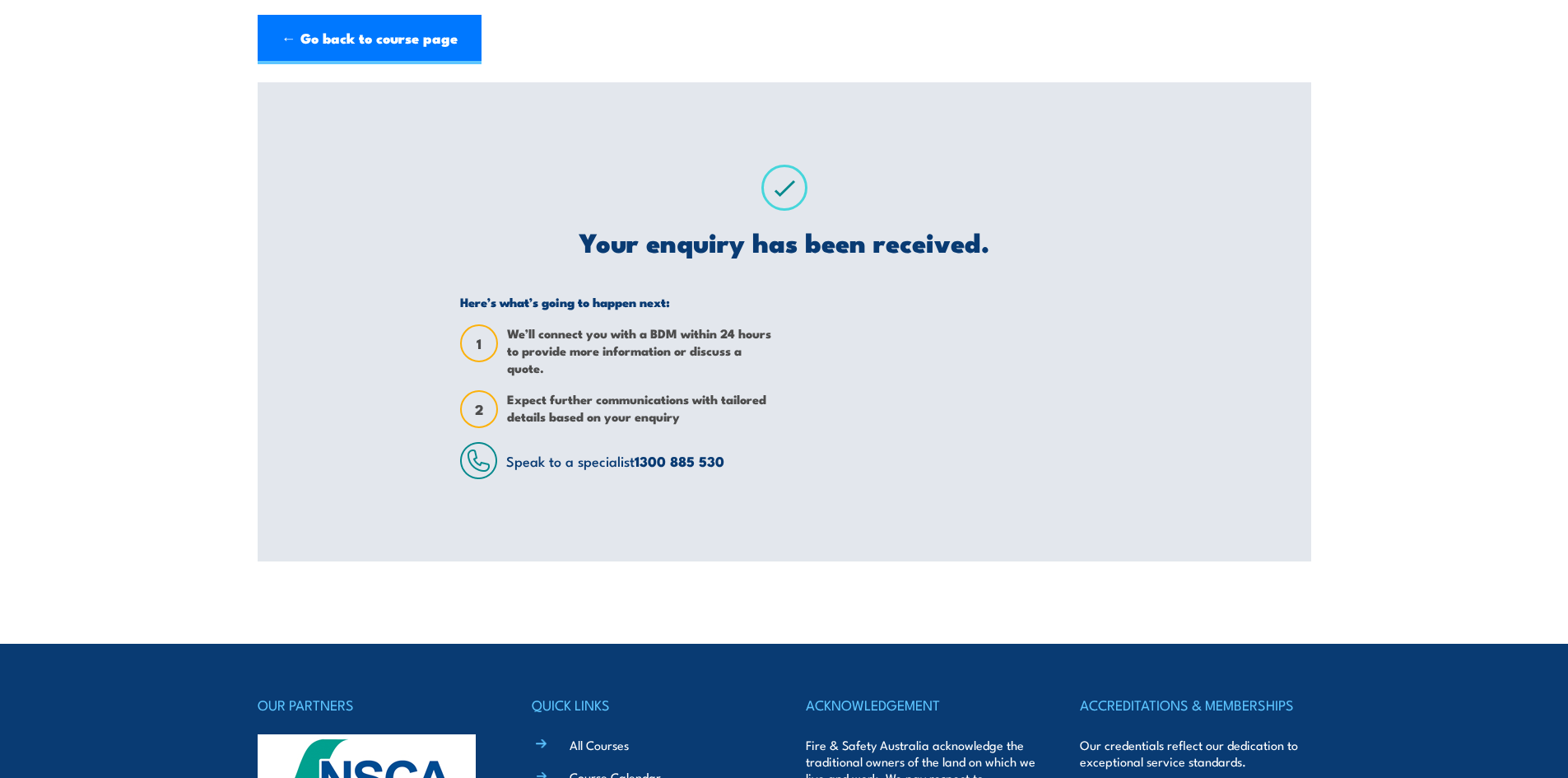
click at [1304, 462] on div "CPPFES2020 Inspect and test fire blankets and fire extinguishers Training Thank…" at bounding box center [784, 321] width 1053 height 478
click at [1283, 564] on body "← Go back to course page CPPFES2020 Inspect and test fire blankets and fire ext…" at bounding box center [784, 472] width 1568 height 778
click at [1357, 509] on section "CPPFES2020 Inspect and test fire blankets and fire extinguishers Training Thank…" at bounding box center [784, 321] width 1568 height 478
